Goal: Information Seeking & Learning: Learn about a topic

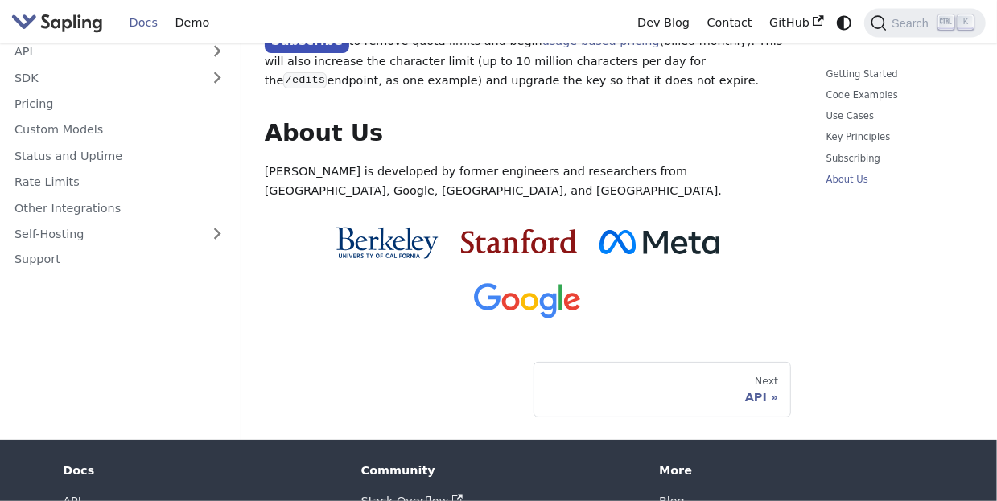
scroll to position [1600, 0]
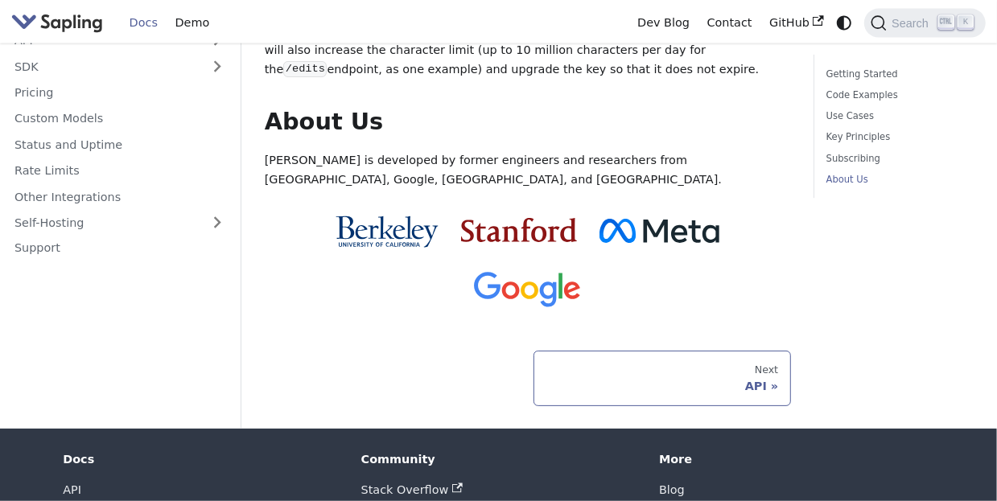
click at [562, 351] on link "Next API" at bounding box center [663, 378] width 258 height 55
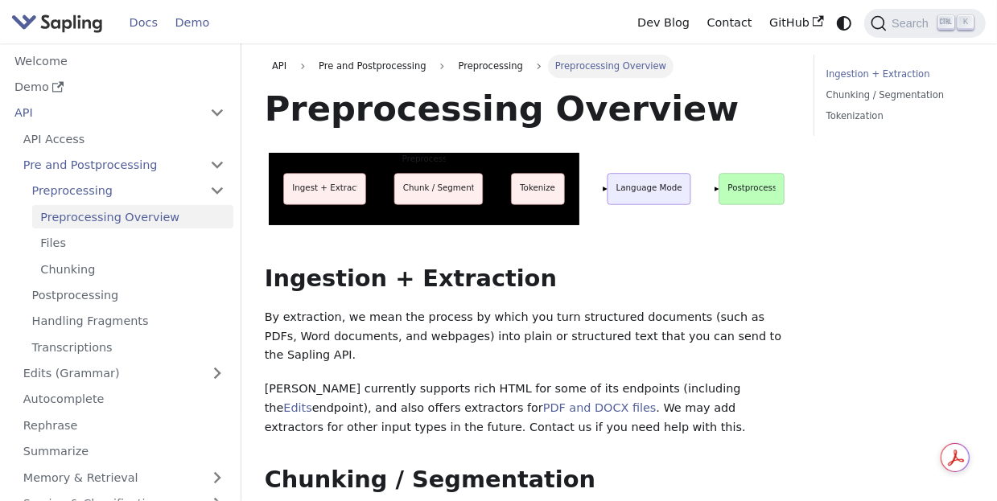
click at [196, 31] on link "Demo" at bounding box center [193, 22] width 52 height 25
